Goal: Information Seeking & Learning: Find specific fact

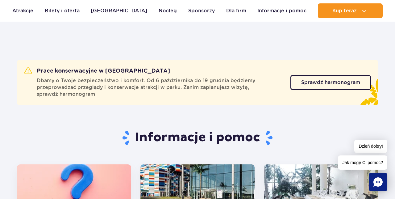
click at [344, 84] on span "Sprawdź harmonogram" at bounding box center [330, 82] width 59 height 5
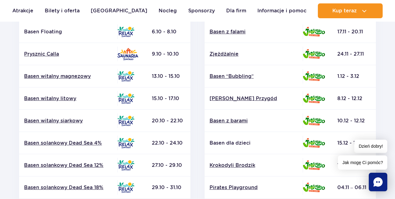
scroll to position [163, 0]
click at [161, 131] on td "20.10 - 22.10" at bounding box center [168, 120] width 43 height 22
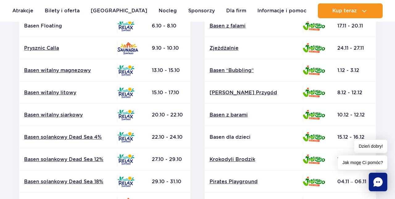
scroll to position [191, 0]
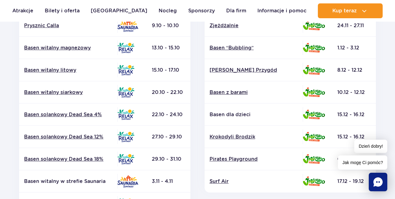
click at [71, 94] on link "Basen witalny siarkowy" at bounding box center [68, 92] width 88 height 7
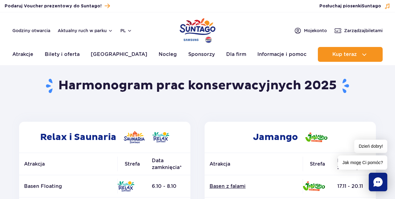
scroll to position [0, 0]
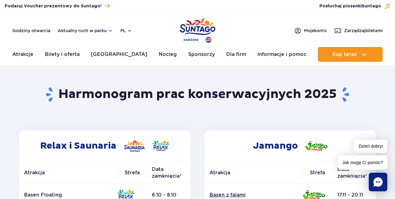
click at [280, 52] on link "Informacje i pomoc" at bounding box center [281, 54] width 49 height 15
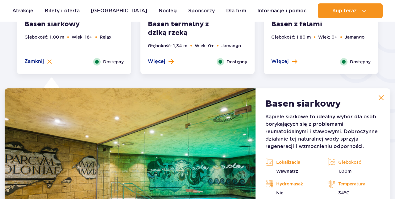
scroll to position [1082, 0]
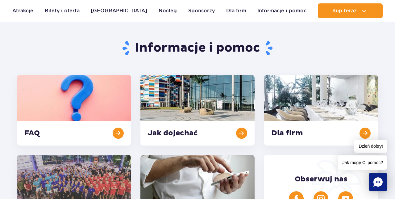
scroll to position [116, 0]
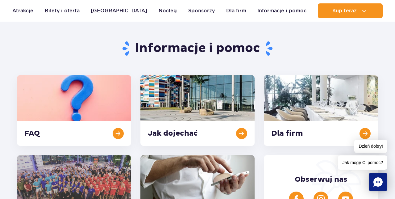
click at [220, 123] on link at bounding box center [197, 110] width 114 height 71
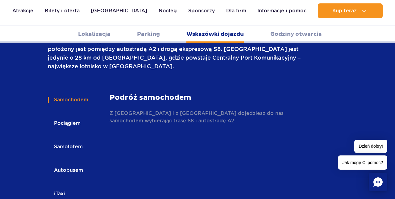
scroll to position [887, 0]
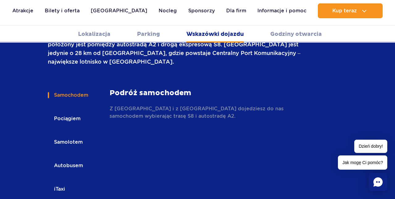
click at [75, 159] on button "Autobusem" at bounding box center [68, 166] width 40 height 14
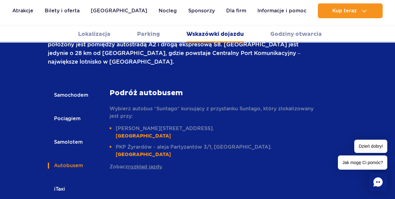
click at [151, 163] on link "rozkład jazdy" at bounding box center [145, 166] width 34 height 6
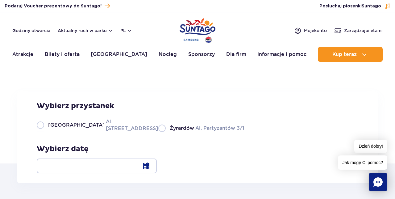
click at [43, 132] on label "Warszawa Al. Jerozolimskie 56" at bounding box center [94, 125] width 114 height 14
click at [43, 132] on input "Warszawa Al. Jerozolimskie 56" at bounding box center [40, 130] width 7 height 1
radio input "true"
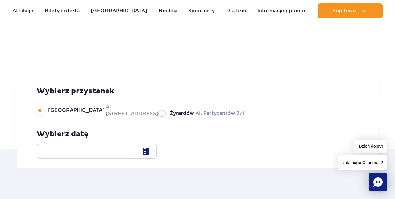
scroll to position [15, 0]
click at [157, 150] on div at bounding box center [97, 150] width 120 height 15
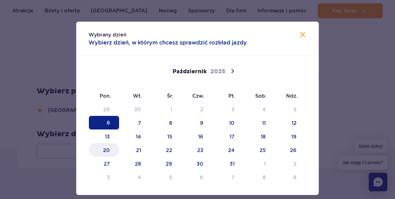
click at [109, 150] on span "20" at bounding box center [104, 150] width 30 height 14
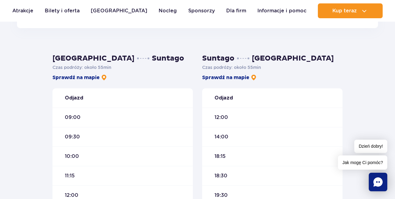
scroll to position [155, 0]
